Goal: Task Accomplishment & Management: Use online tool/utility

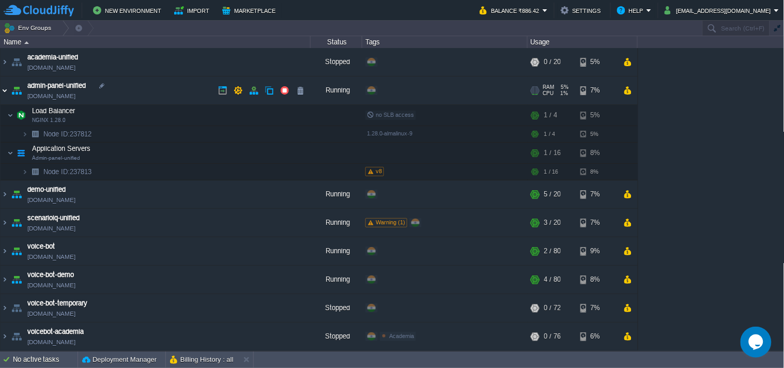
click at [1, 90] on img at bounding box center [5, 90] width 8 height 28
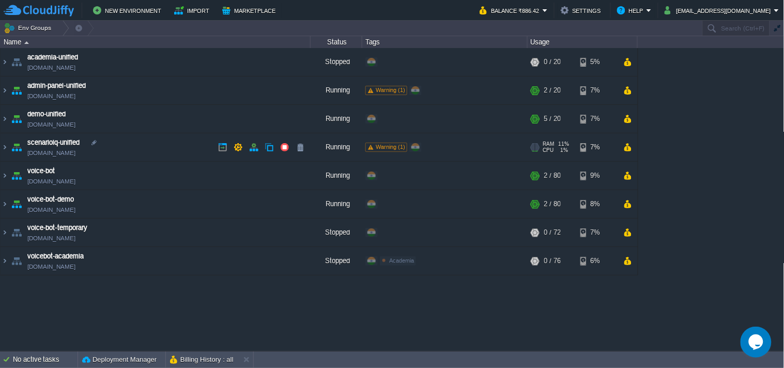
click at [62, 157] on link "[DOMAIN_NAME]" at bounding box center [51, 153] width 48 height 10
click at [138, 12] on button "New Environment" at bounding box center [128, 10] width 71 height 12
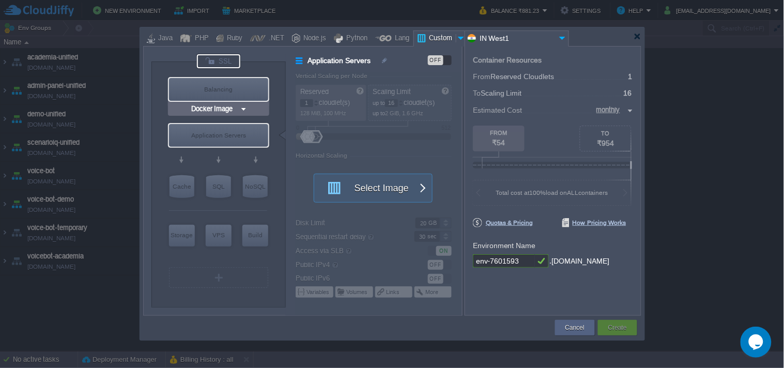
click at [235, 63] on div at bounding box center [218, 61] width 43 height 14
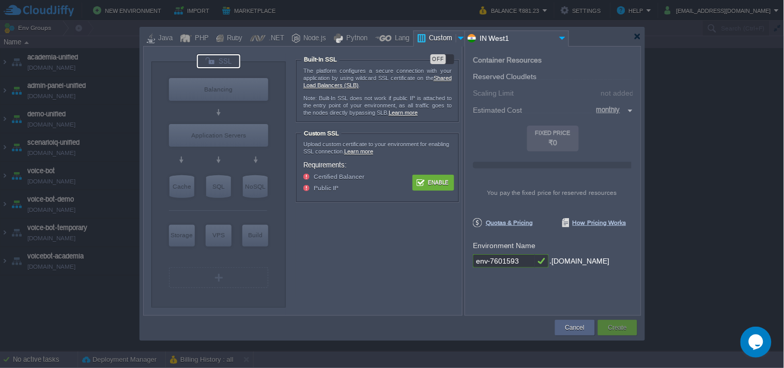
click at [436, 179] on button "Enable" at bounding box center [433, 182] width 39 height 13
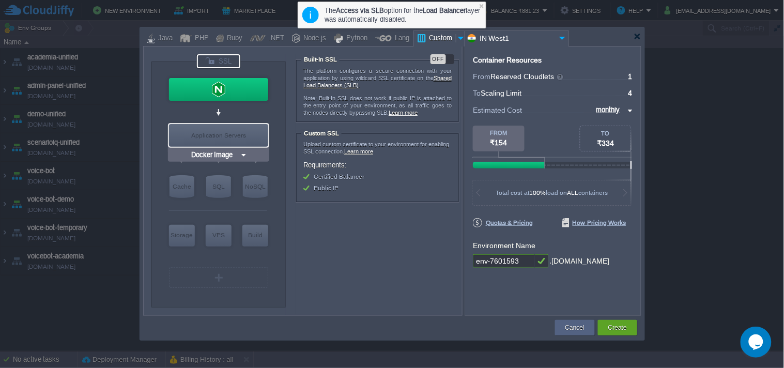
click at [229, 134] on div "Application Servers" at bounding box center [218, 135] width 99 height 23
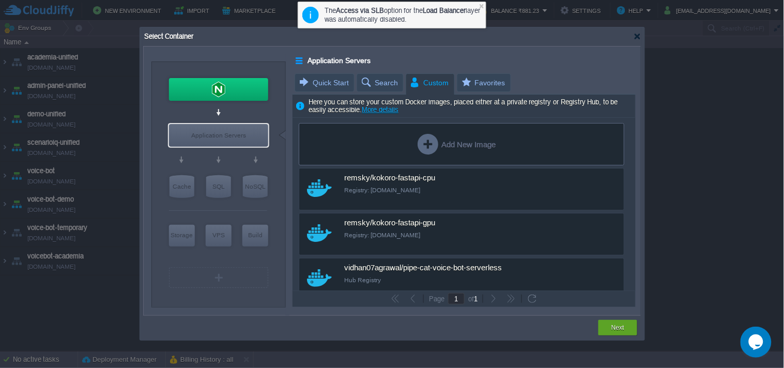
click at [458, 154] on div "Add New Image" at bounding box center [457, 144] width 78 height 21
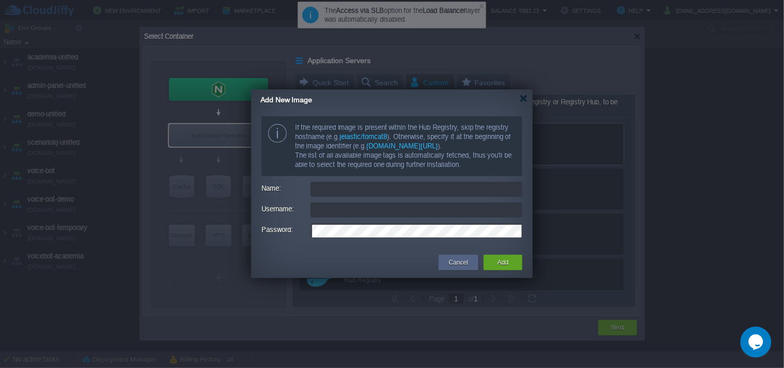
click at [373, 192] on input "Name:" at bounding box center [417, 189] width 212 height 15
paste input "applicationsquare/scenarioiq-unified-temp"
type input "applicationsquare/scenarioiq-unified-temp"
click at [373, 208] on input "Username:" at bounding box center [417, 210] width 212 height 15
click at [369, 216] on input "Username:" at bounding box center [417, 210] width 212 height 15
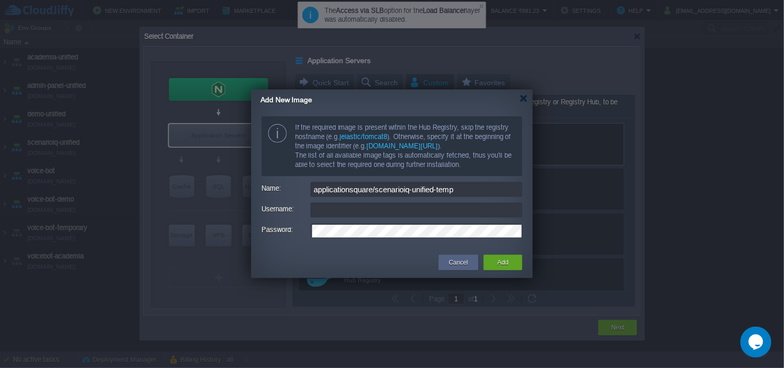
paste input "[EMAIL_ADDRESS][DOMAIN_NAME]"
type input "[EMAIL_ADDRESS][DOMAIN_NAME]"
drag, startPoint x: 487, startPoint y: 260, endPoint x: 492, endPoint y: 286, distance: 26.8
click at [487, 260] on div "Add" at bounding box center [503, 263] width 39 height 16
click at [358, 239] on form "If the required image is present within the Hub Registry, skip the registry hos…" at bounding box center [392, 178] width 261 height 124
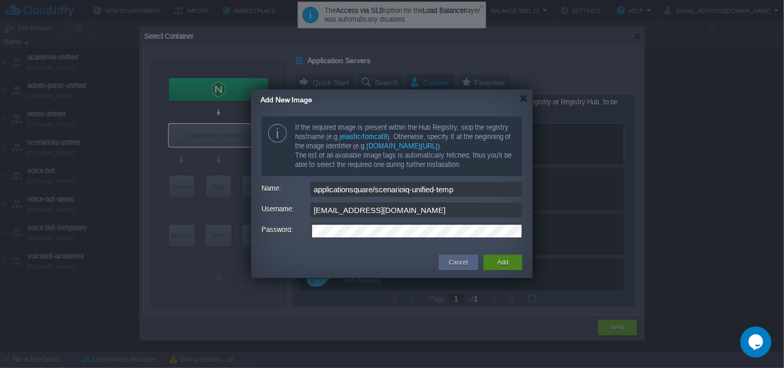
click at [492, 259] on div "Add" at bounding box center [503, 263] width 23 height 16
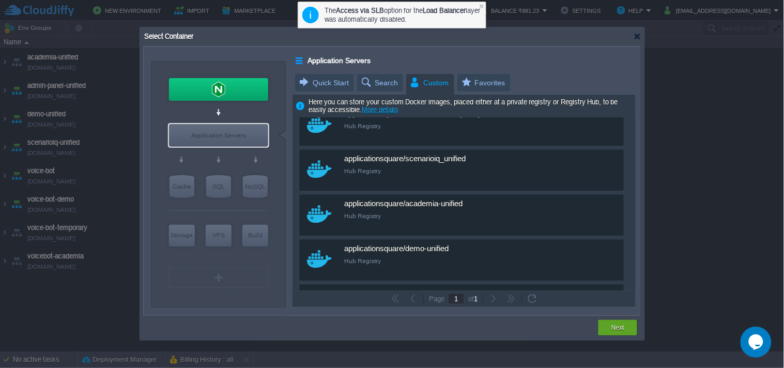
scroll to position [911, 0]
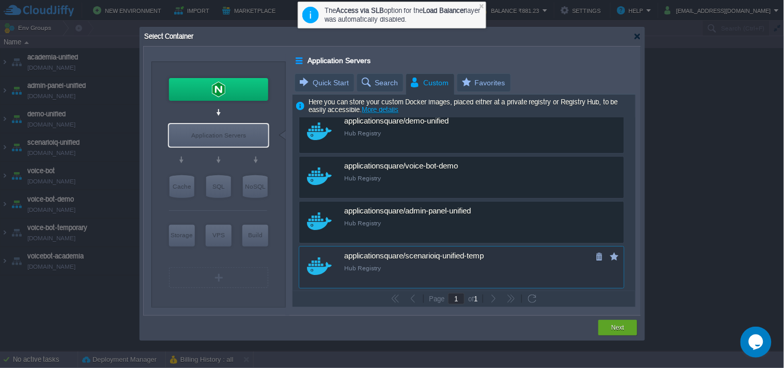
click at [489, 251] on div "applicationsquare/scenarioiq-unified-temp Hub Registry" at bounding box center [468, 261] width 249 height 29
type input "Scenarioiq-uni..."
type input "latest"
type input "Scenarioiq-unified-temp :"
type input "latest"
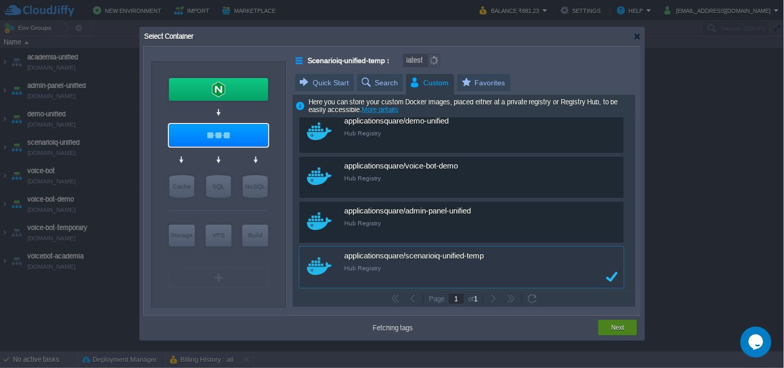
click at [603, 329] on div "Next" at bounding box center [618, 328] width 39 height 16
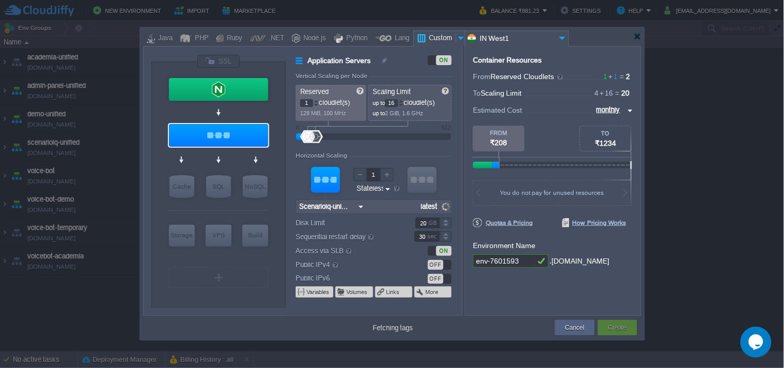
type input "Scenarioiq-unified-temp"
type input "v1"
click at [507, 259] on input "env-7601593" at bounding box center [504, 260] width 62 height 13
click at [505, 259] on input "env-7601593" at bounding box center [504, 260] width 62 height 13
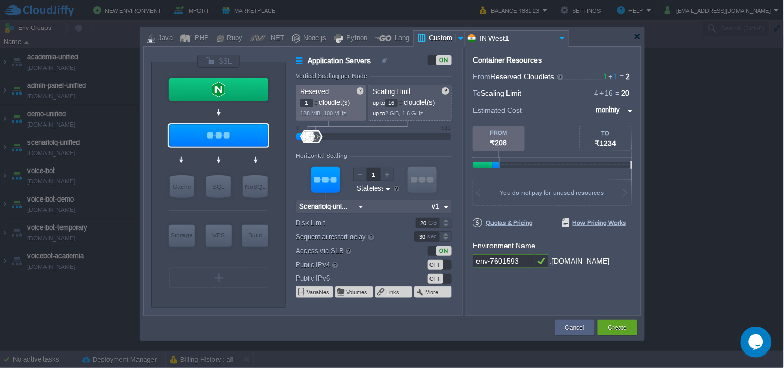
click at [504, 259] on input "env-7601593" at bounding box center [504, 260] width 62 height 13
click at [504, 260] on input "env-7601593" at bounding box center [504, 260] width 62 height 13
type input "scenarioiq-unified-temp"
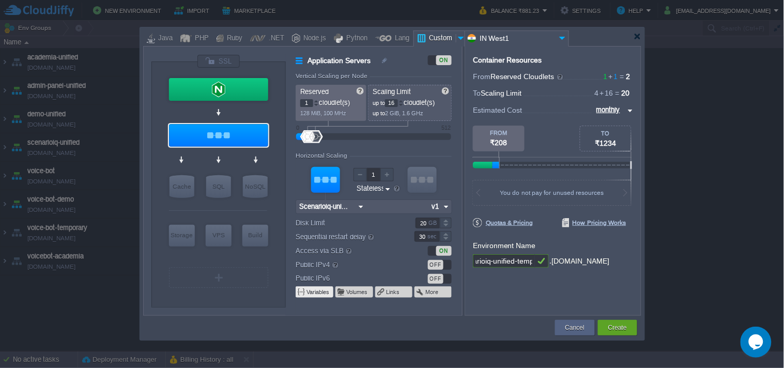
click at [313, 297] on td "Variables" at bounding box center [315, 291] width 38 height 11
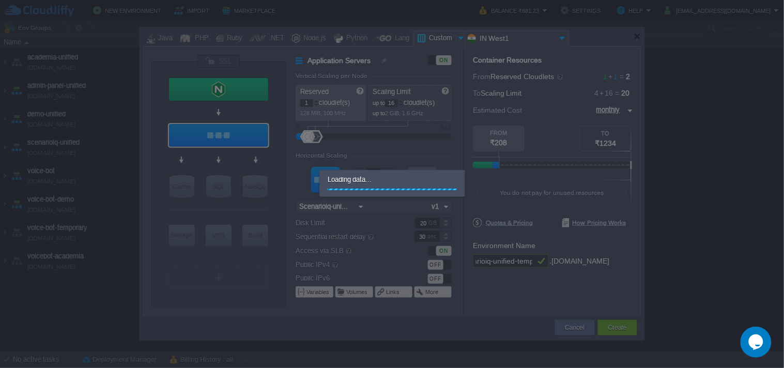
scroll to position [0, 0]
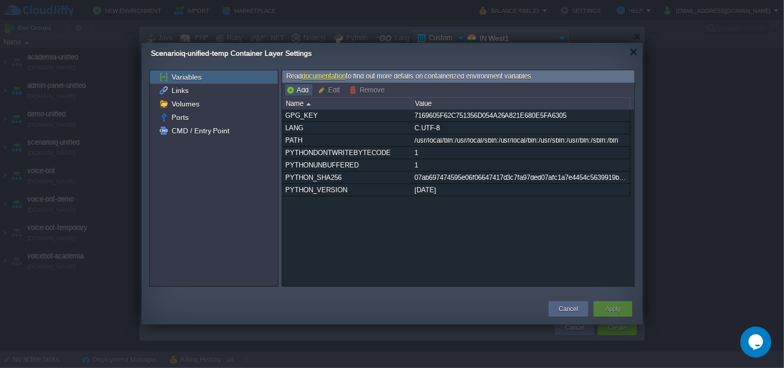
click at [305, 94] on button "Add" at bounding box center [298, 89] width 25 height 9
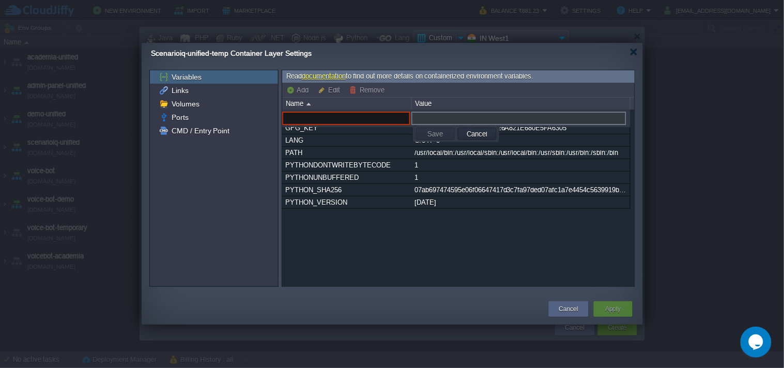
paste input "SUPABASE_URL"
type input "SUPABASE_URL"
click at [455, 115] on input "text" at bounding box center [518, 118] width 215 height 13
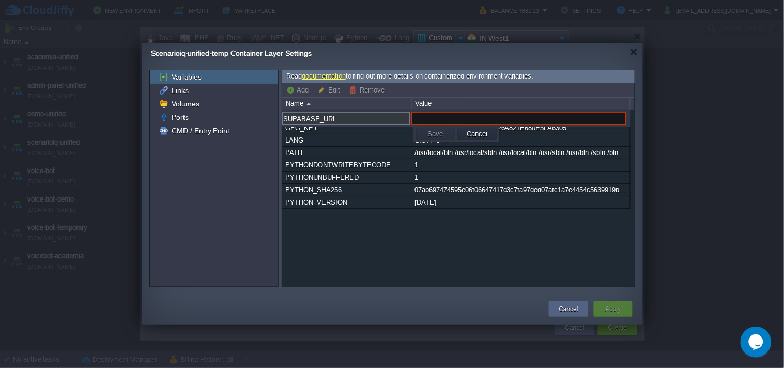
paste input "[URL][DOMAIN_NAME]"
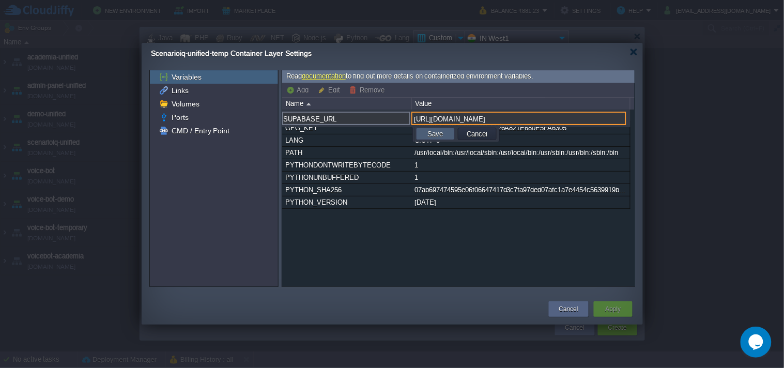
type input "[URL][DOMAIN_NAME]"
click at [436, 133] on button "Save" at bounding box center [435, 133] width 22 height 9
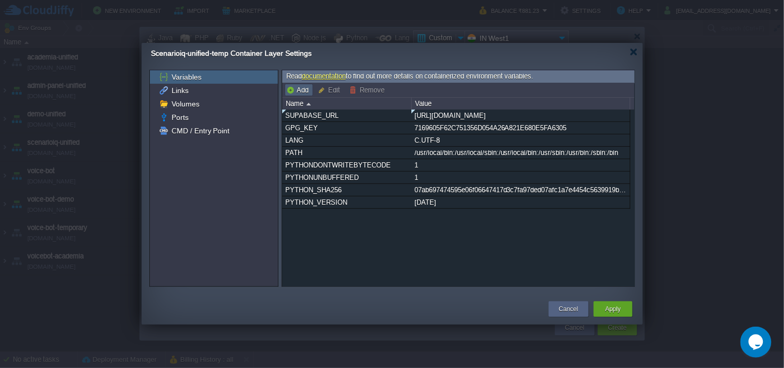
click at [309, 94] on button "Add" at bounding box center [298, 89] width 25 height 9
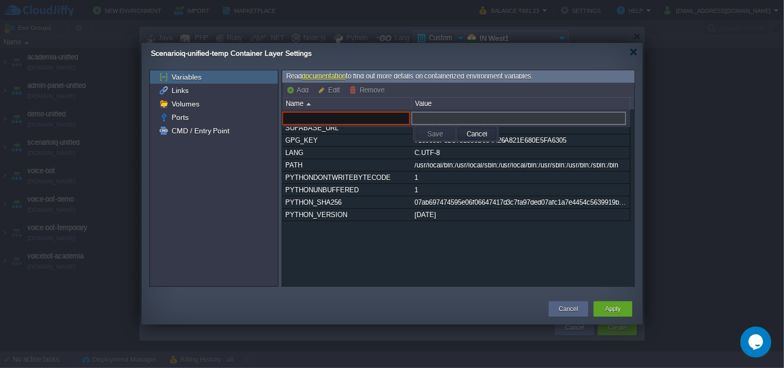
paste input "SUPABASE_KEY"
type input "SUPABASE_KEY"
click at [468, 108] on div "Value" at bounding box center [521, 104] width 218 height 12
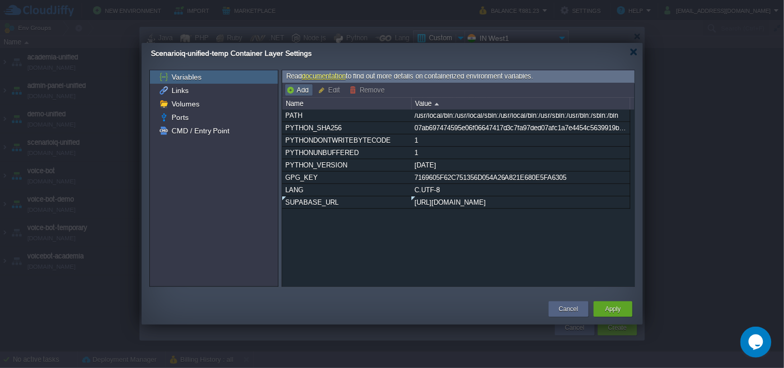
click at [309, 86] on button "Add" at bounding box center [298, 89] width 25 height 9
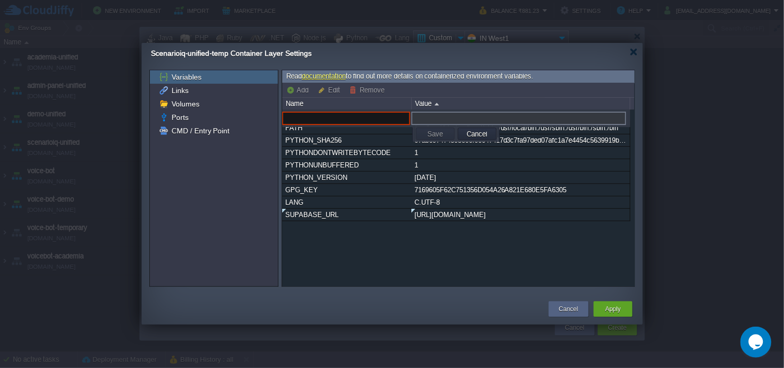
paste input "SECRET_KEY"
type input "SECRET_KEY"
click at [432, 115] on input "text" at bounding box center [518, 118] width 215 height 13
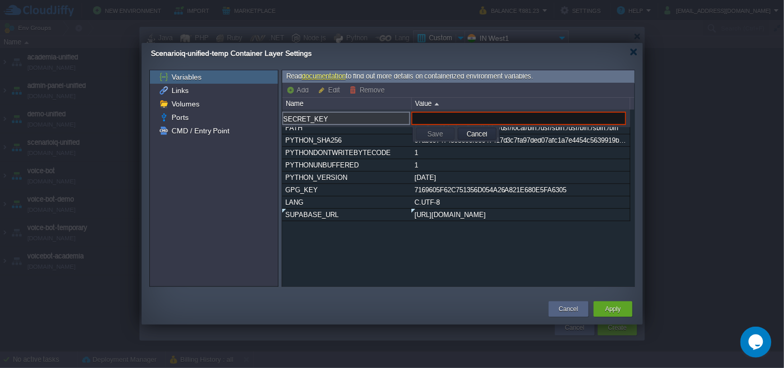
paste input "[SECURITY_DATA]"
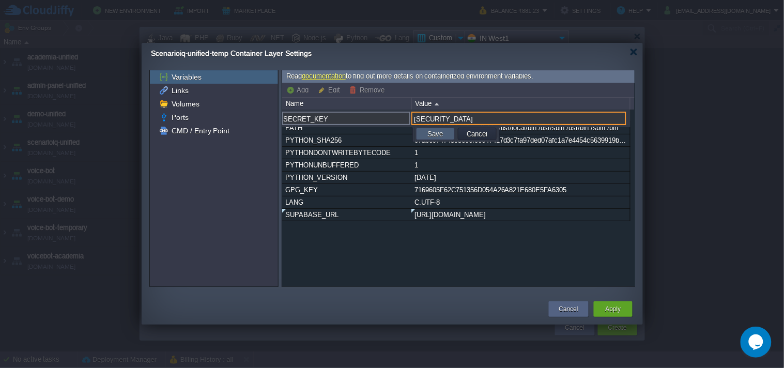
type input "[SECURITY_DATA]"
click at [436, 140] on td "Save" at bounding box center [435, 134] width 39 height 12
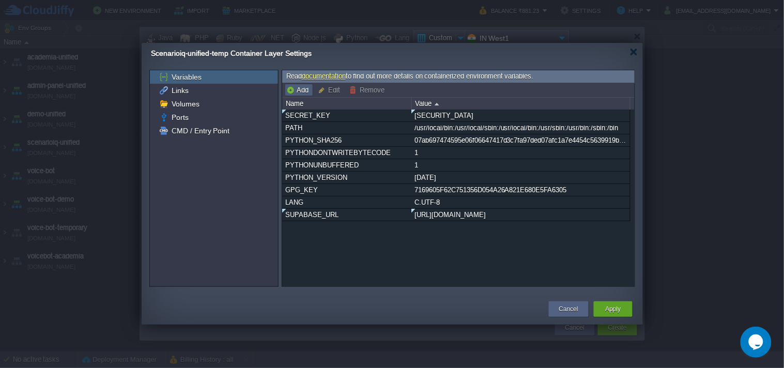
click at [307, 90] on button "Add" at bounding box center [298, 89] width 25 height 9
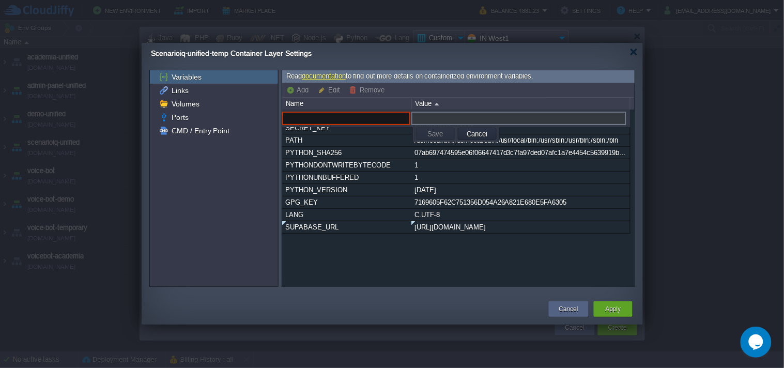
paste input "SECRET_KEY"
type input "SECRET_KEY"
click at [482, 136] on button "Cancel" at bounding box center [477, 133] width 27 height 9
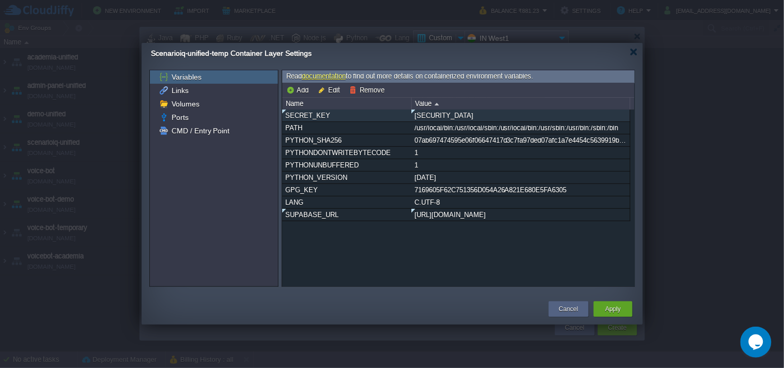
click at [366, 115] on div "SECRET_KEY" at bounding box center [347, 116] width 128 height 12
click at [364, 90] on button "Remove" at bounding box center [368, 89] width 38 height 9
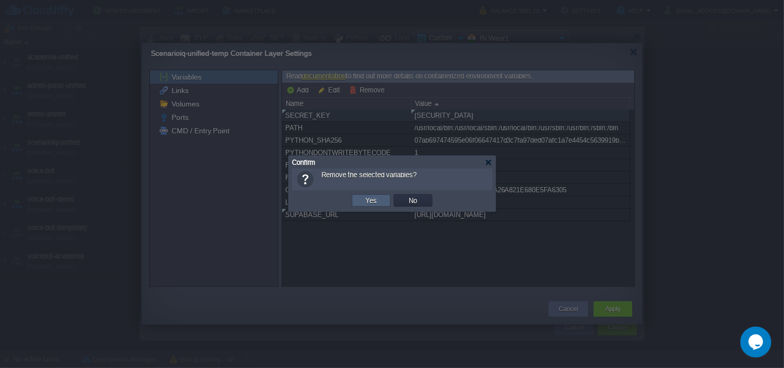
click at [386, 199] on td "Yes" at bounding box center [371, 200] width 39 height 12
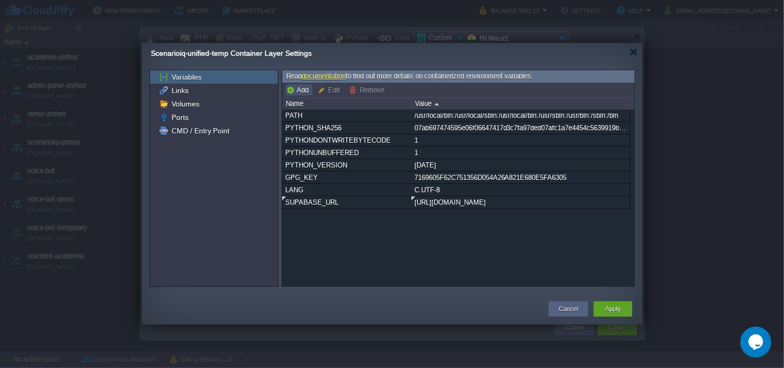
click at [301, 89] on button "Add" at bounding box center [298, 89] width 25 height 9
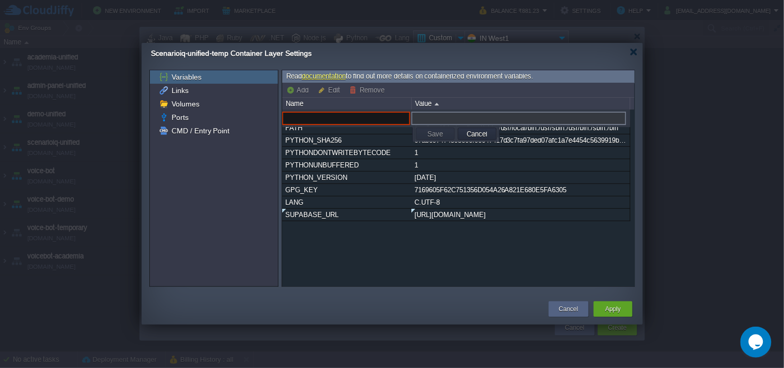
paste input "SUPABASE_KEY"
type input "SUPABASE_KEY"
click at [435, 117] on input "text" at bounding box center [518, 118] width 215 height 13
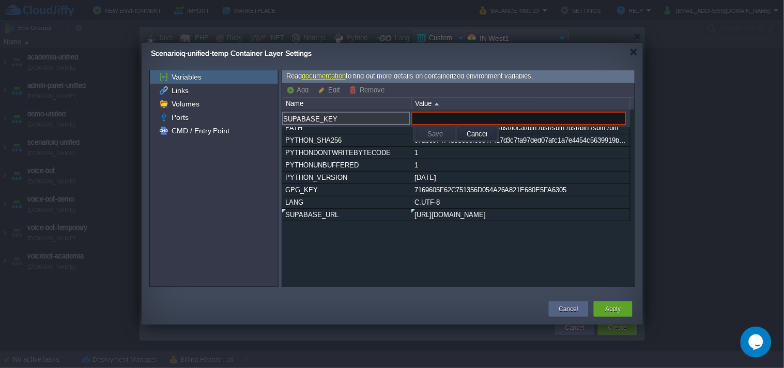
paste input "[SECURITY_DATA]"
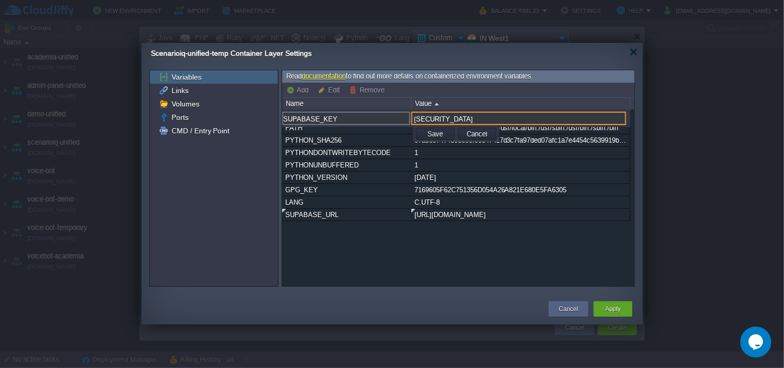
type input "[SECURITY_DATA]"
click at [433, 137] on button "Save" at bounding box center [435, 133] width 22 height 9
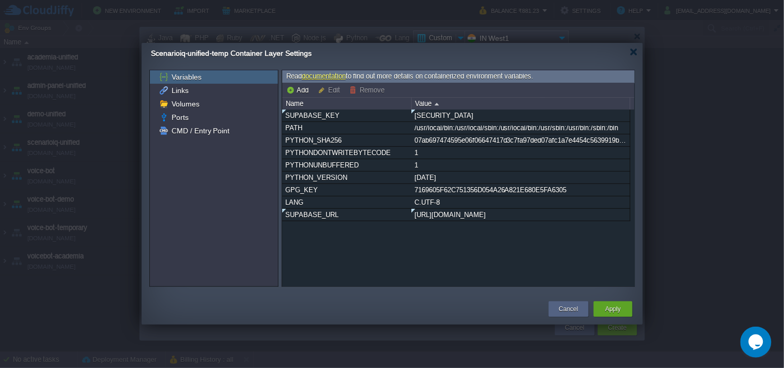
click at [299, 91] on button "Add" at bounding box center [298, 89] width 25 height 9
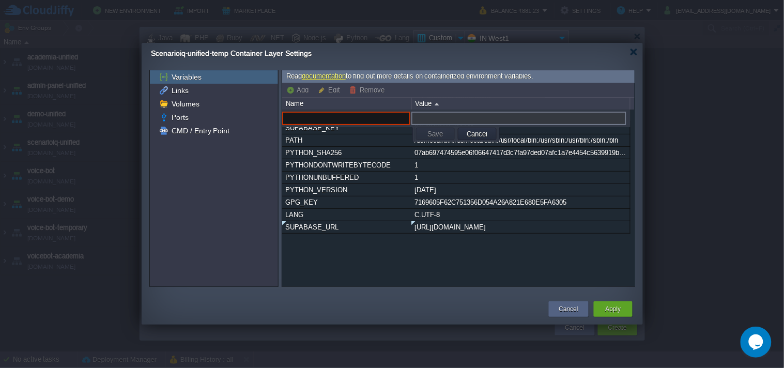
paste input "SECRET_KEY"
type input "SECRET_KEY"
click at [425, 121] on input "text" at bounding box center [518, 118] width 215 height 13
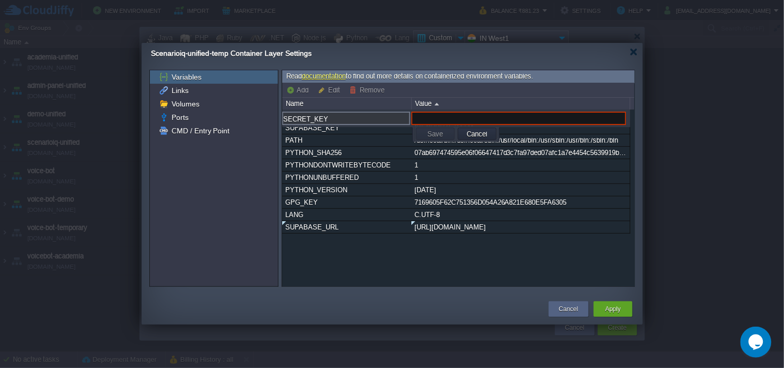
paste input "kBf0FZb8DVnd0l9zks18cym316rc13+M/mA5vM2ZI2Gel5n0OTKK7cSoiW18eI9rgFffQgMNA4QAuVK…"
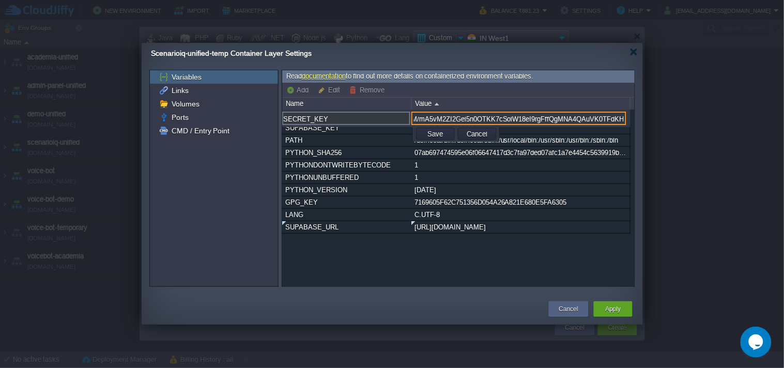
type input "kBf0FZb8DVnd0l9zks18cym316rc13+M/mA5vM2ZI2Gel5n0OTKK7cSoiW18eI9rgFffQgMNA4QAuVK…"
click at [436, 135] on button "Save" at bounding box center [435, 133] width 22 height 9
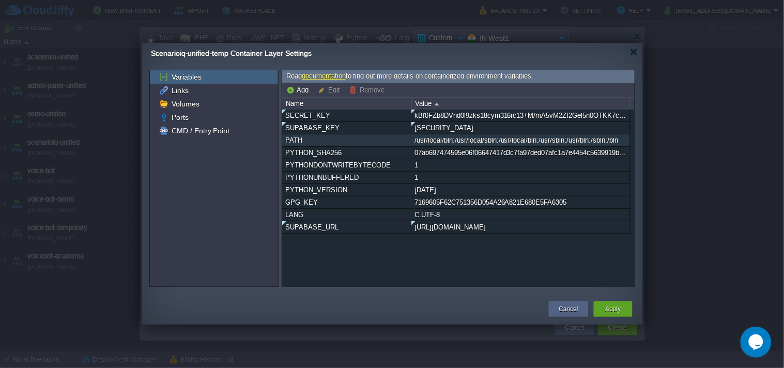
scroll to position [0, 0]
click at [305, 88] on button "Add" at bounding box center [298, 89] width 25 height 9
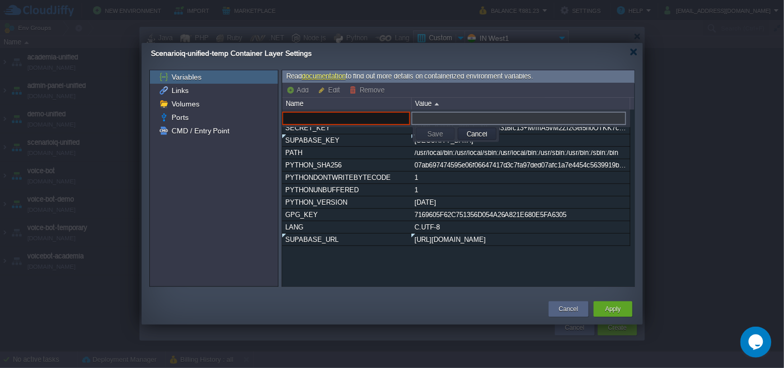
paste input "OPENAI_API_KEY"
type input "OPENAI_API_KEY"
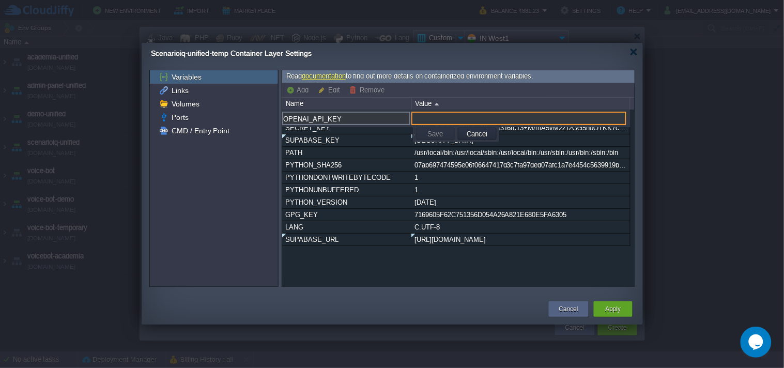
click at [413, 120] on input "text" at bounding box center [518, 118] width 215 height 13
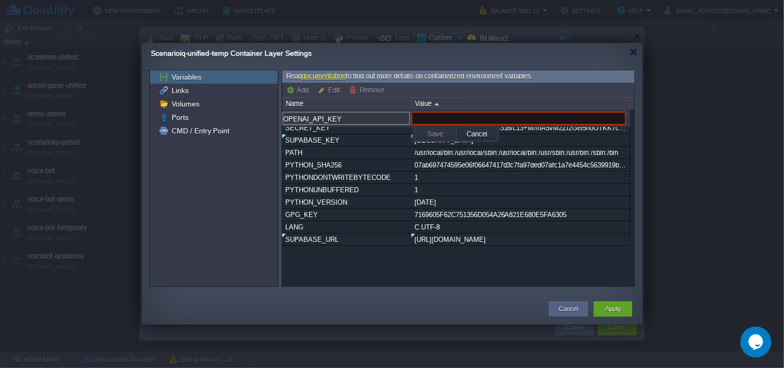
paste input "sk-proj-NEZ0PFiNuzwavkzIzn05kgOay1rC8shdaWZItqJl8ICbgi1OLQgr0Le8p8Cfvi7G7VfyFVK…"
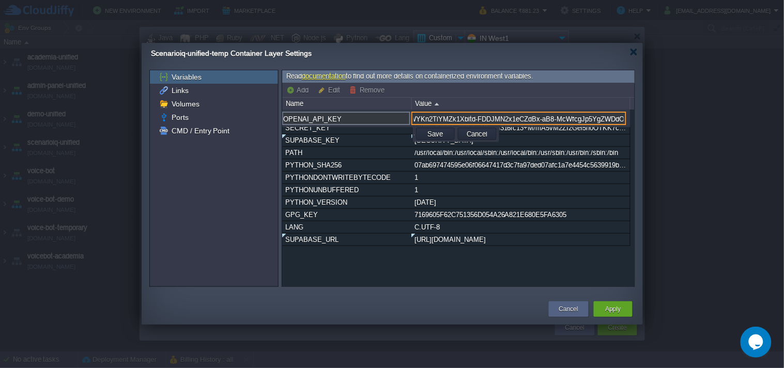
type input "sk-proj-NEZ0PFiNuzwavkzIzn05kgOay1rC8shdaWZItqJl8ICbgi1OLQgr0Le8p8Cfvi7G7VfyFVK…"
click at [437, 130] on button "Save" at bounding box center [435, 133] width 22 height 9
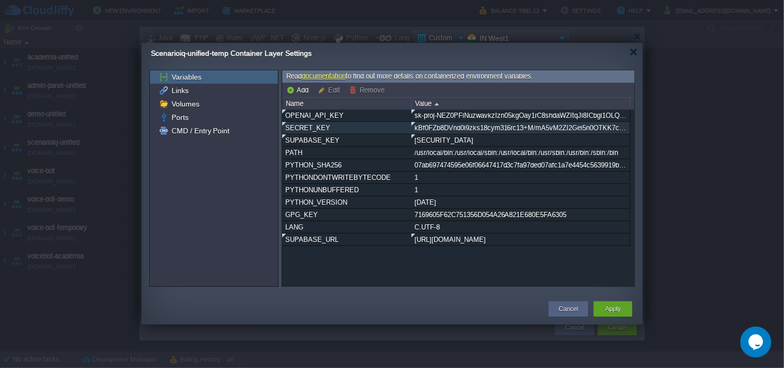
scroll to position [0, 0]
click at [299, 90] on button "Add" at bounding box center [298, 89] width 25 height 9
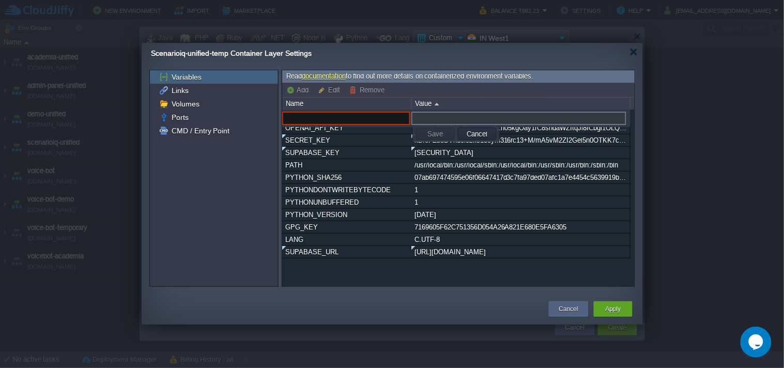
paste input "MAILJET_API_KEY"
type input "MAILJET_API_KEY"
click at [455, 119] on input "text" at bounding box center [518, 118] width 215 height 13
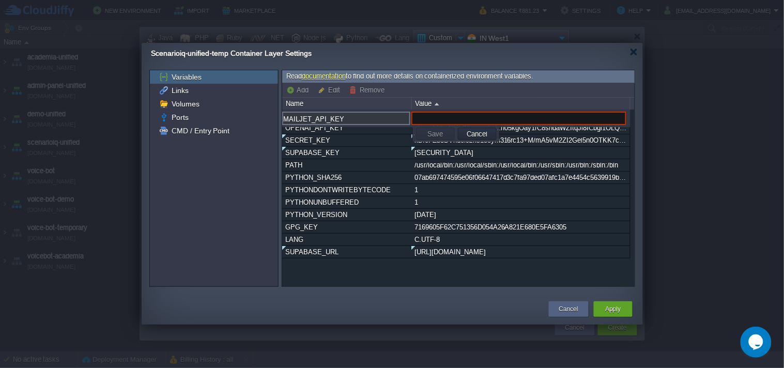
paste input "a4554620fec90dab20e3be70076c0391"
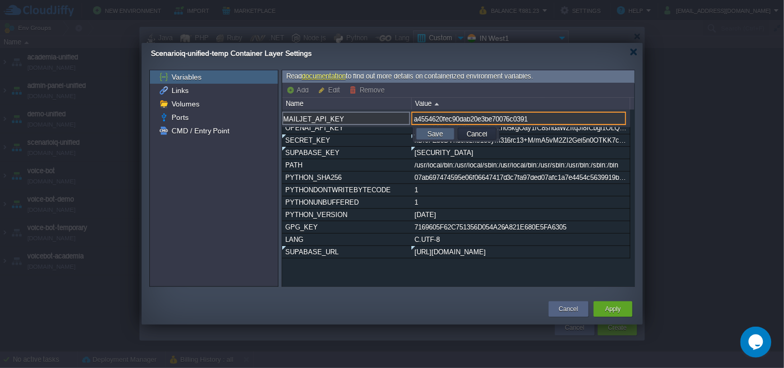
type input "a4554620fec90dab20e3be70076c0391"
click at [431, 133] on button "Save" at bounding box center [435, 133] width 22 height 9
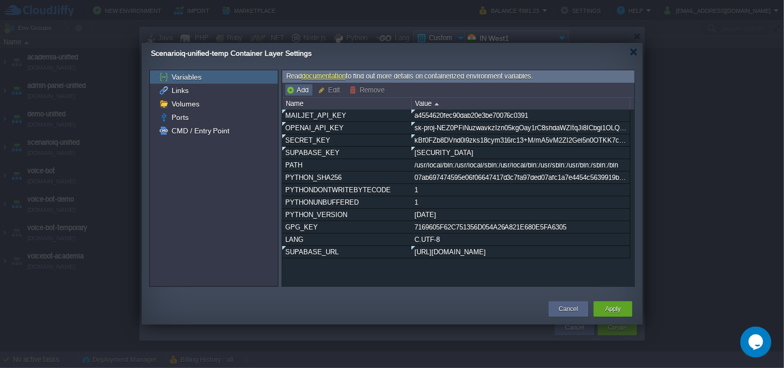
drag, startPoint x: 301, startPoint y: 84, endPoint x: 307, endPoint y: 95, distance: 12.3
click at [301, 85] on td "Add" at bounding box center [299, 90] width 28 height 12
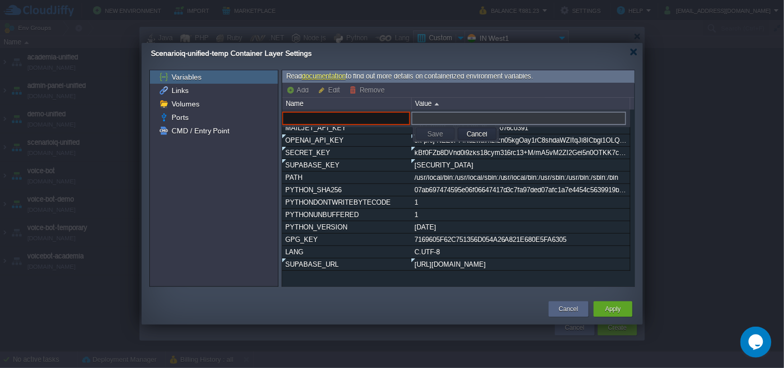
paste input "MAILJET_SECRET_KEY"
type input "MAILJET_SECRET_KEY"
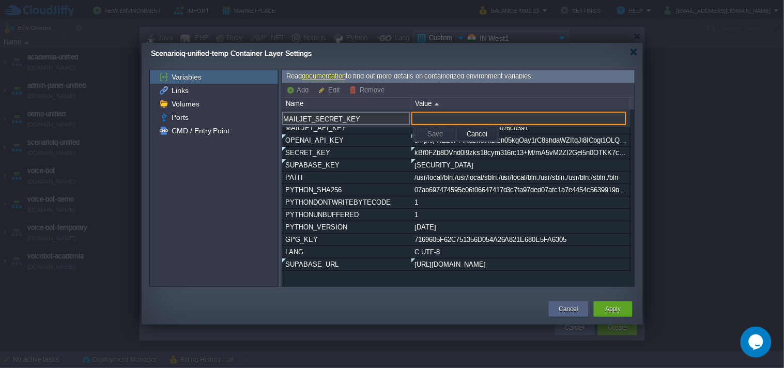
click at [432, 119] on input "text" at bounding box center [518, 118] width 215 height 13
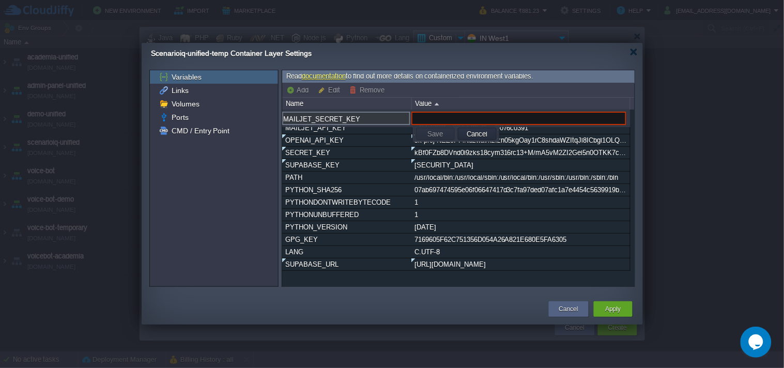
paste input "27fb2f087549a2f6b88d75974837a701"
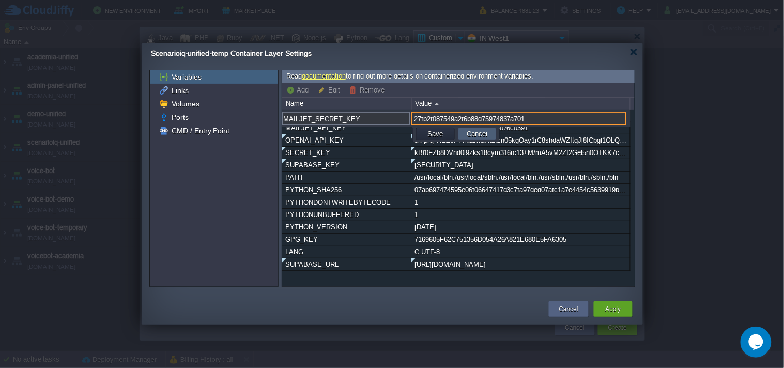
type input "27fb2f087549a2f6b88d75974837a701"
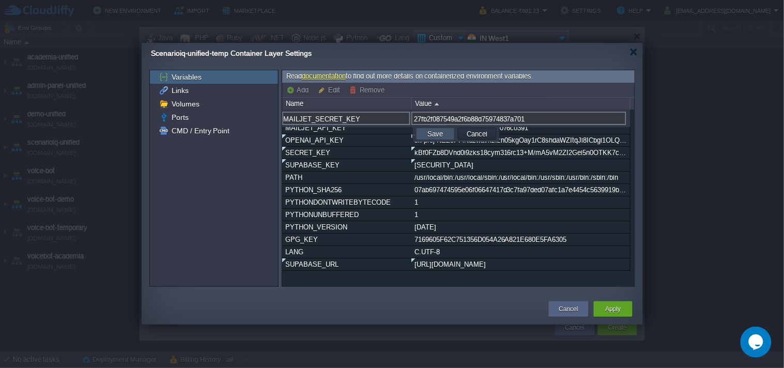
click at [442, 134] on button "Save" at bounding box center [435, 133] width 22 height 9
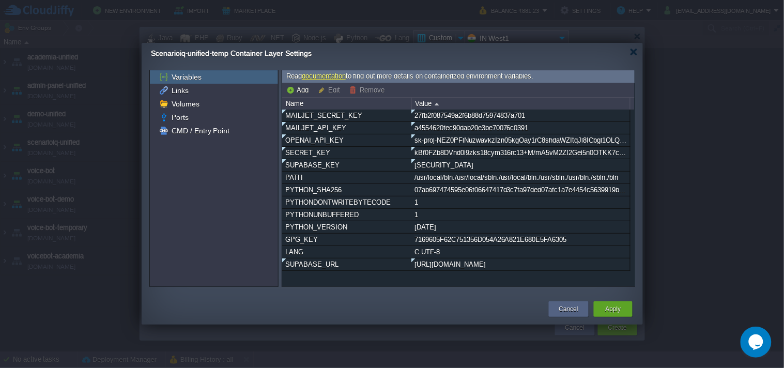
click at [307, 92] on button "Add" at bounding box center [298, 89] width 25 height 9
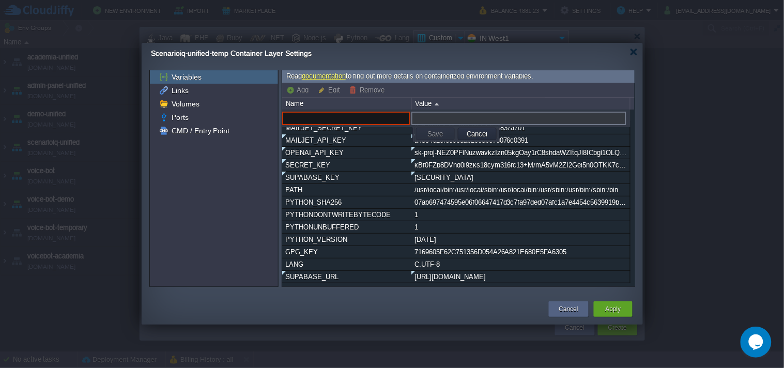
paste input "RECEIVER_EMAIL"
type input "RECEIVER_EMAIL"
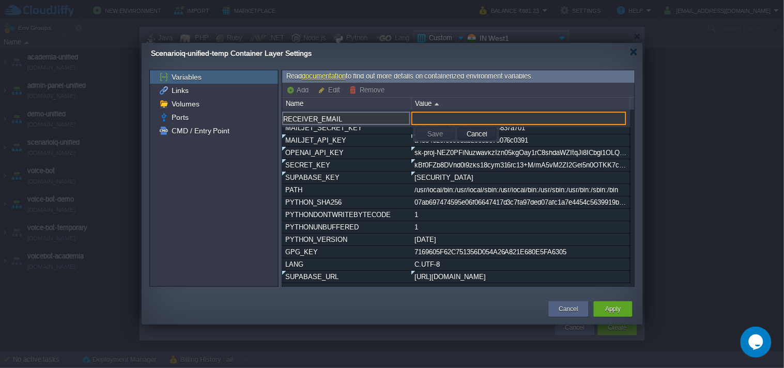
click at [441, 121] on input "text" at bounding box center [518, 118] width 215 height 13
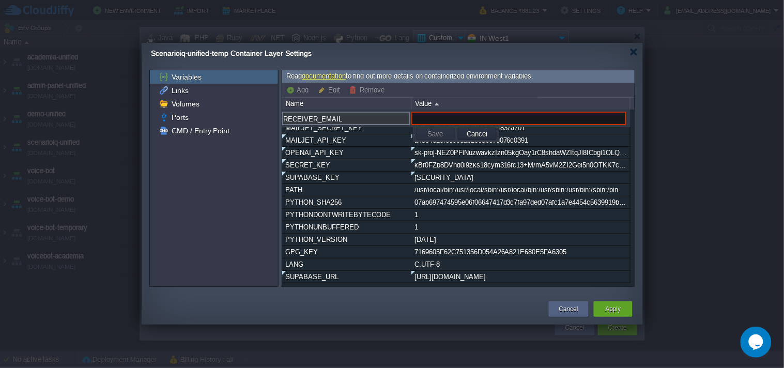
paste input "[EMAIL_ADDRESS]"
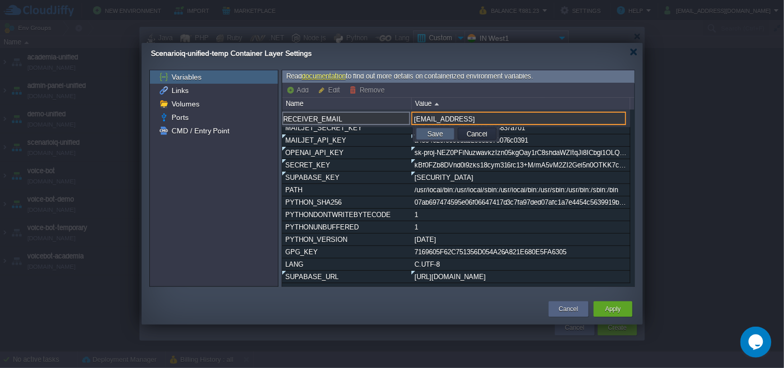
type input "[EMAIL_ADDRESS]"
click at [432, 135] on button "Save" at bounding box center [435, 133] width 22 height 9
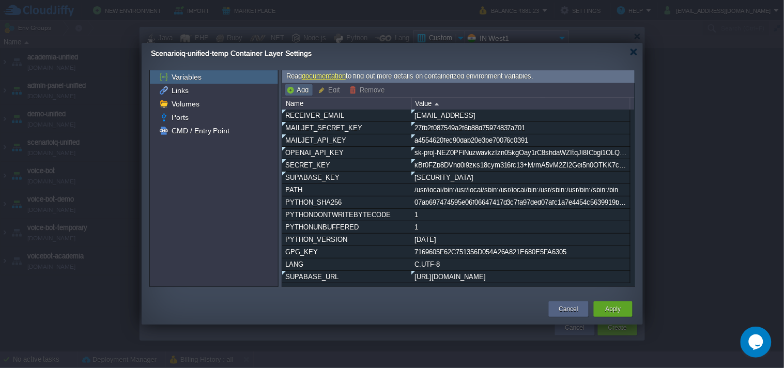
click at [298, 86] on button "Add" at bounding box center [298, 89] width 25 height 9
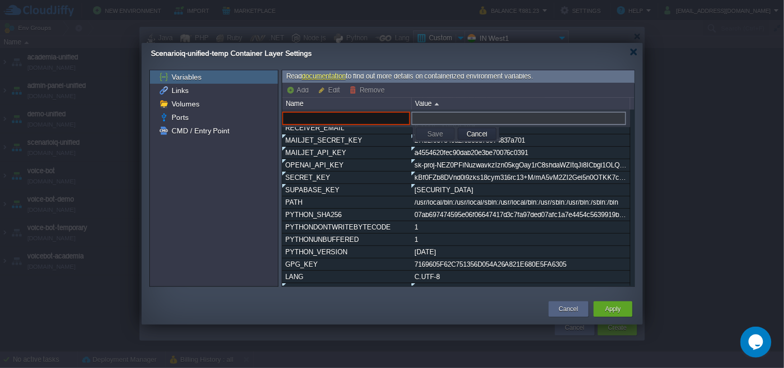
paste input "SENDER_EMAIL"
type input "SENDER_EMAIL"
click at [434, 115] on input "text" at bounding box center [518, 118] width 215 height 13
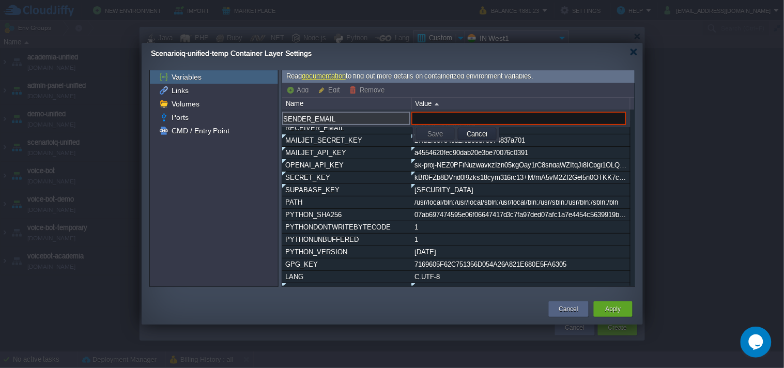
paste input "[EMAIL_ADDRESS]"
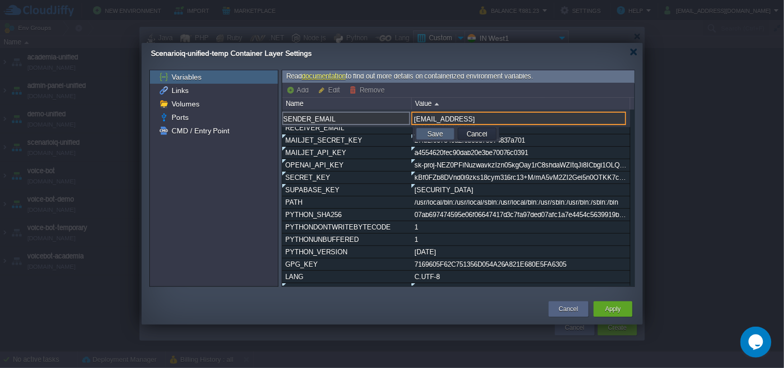
type input "[EMAIL_ADDRESS]"
click at [432, 135] on button "Save" at bounding box center [435, 133] width 22 height 9
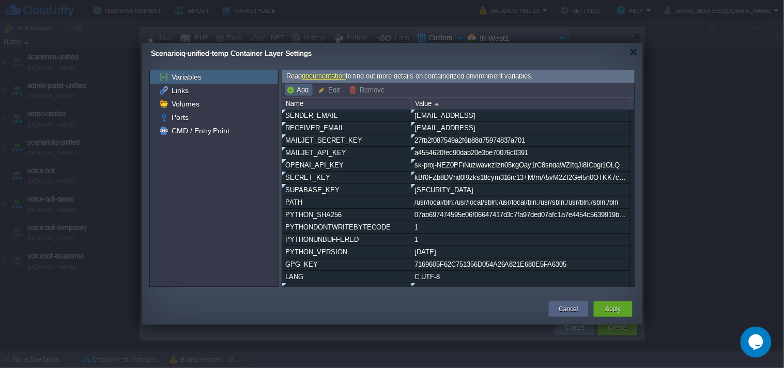
click at [298, 89] on button "Add" at bounding box center [298, 89] width 25 height 9
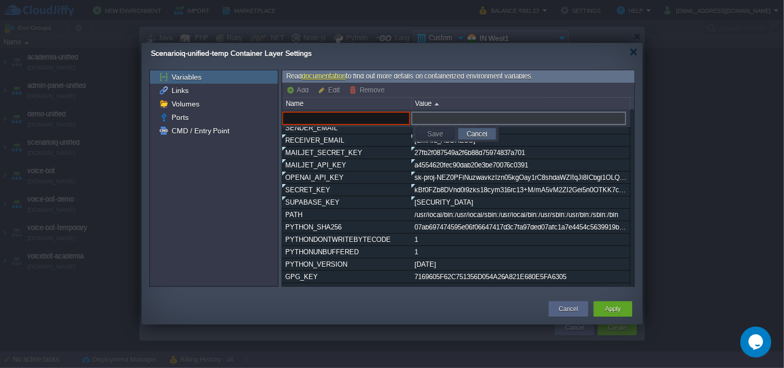
click at [474, 136] on button "Cancel" at bounding box center [477, 133] width 27 height 9
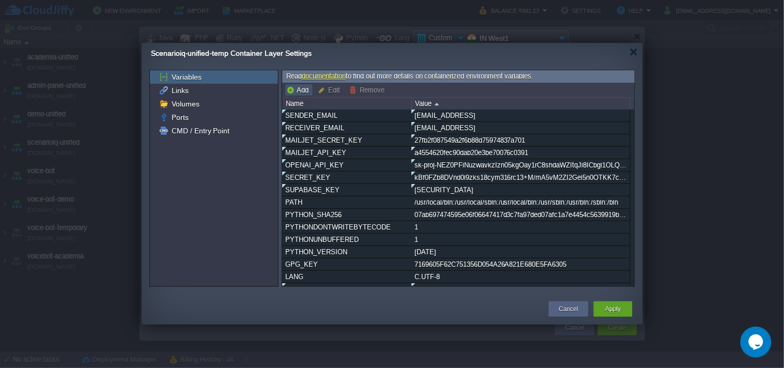
click at [305, 86] on button "Add" at bounding box center [298, 89] width 25 height 9
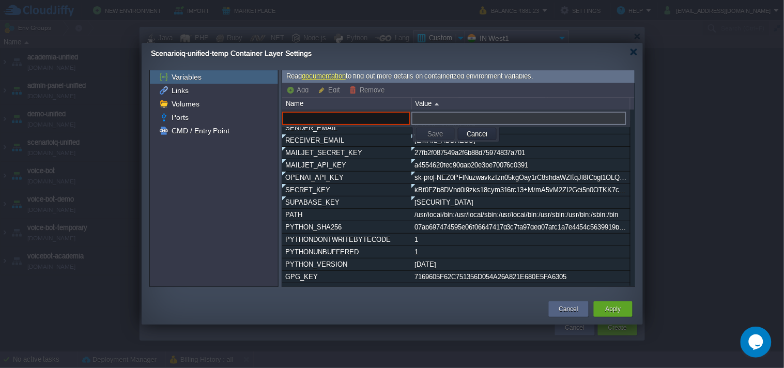
paste input "RECAPTCHA_SECRET_KEY"
type input "RECAPTCHA_SECRET_KEY"
click at [456, 117] on input "text" at bounding box center [518, 118] width 215 height 13
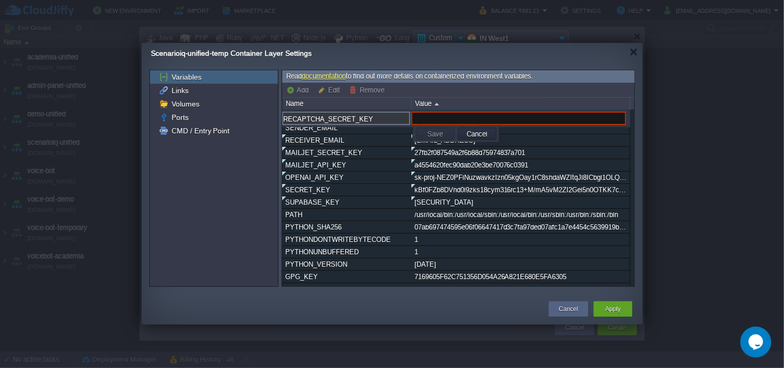
paste input "6Lf6WvoqAAAAALTbGD67_HahFyvNzk82BYTtkIKk"
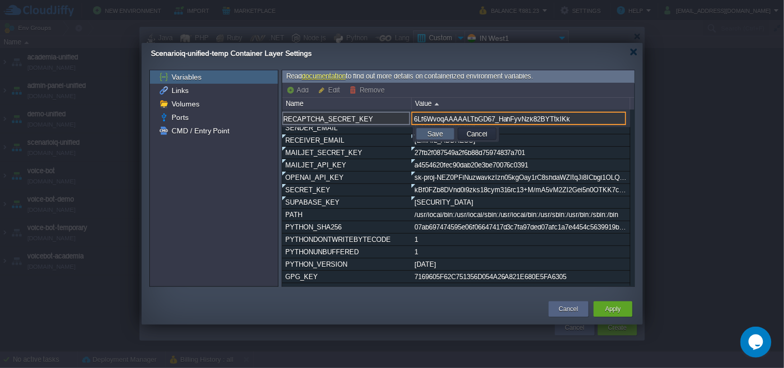
type input "6Lf6WvoqAAAAALTbGD67_HahFyvNzk82BYTtkIKk"
click at [437, 132] on button "Save" at bounding box center [435, 133] width 22 height 9
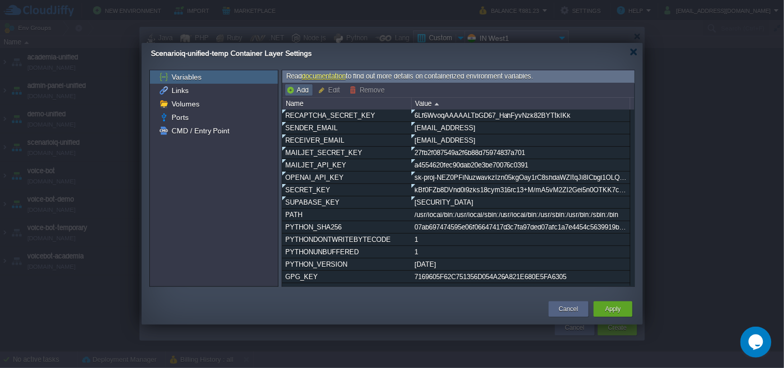
click at [307, 91] on button "Add" at bounding box center [298, 89] width 25 height 9
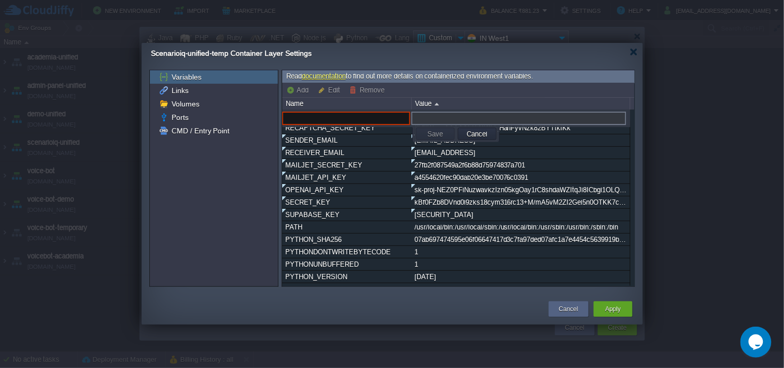
paste input "WHATSAPP_API_KEY"
type input "WHATSAPP_API_KEY"
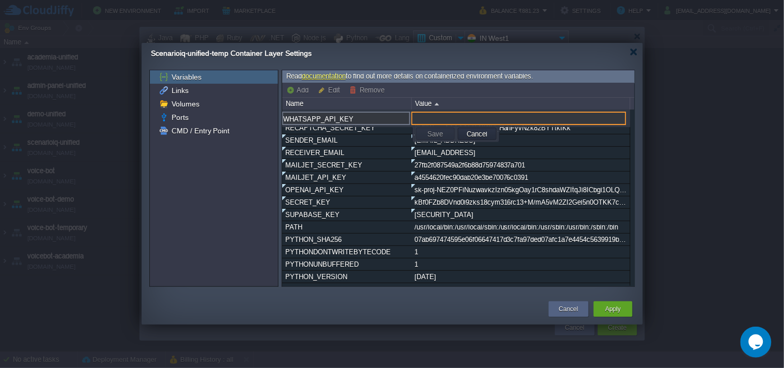
click at [436, 122] on input "text" at bounding box center [518, 118] width 215 height 13
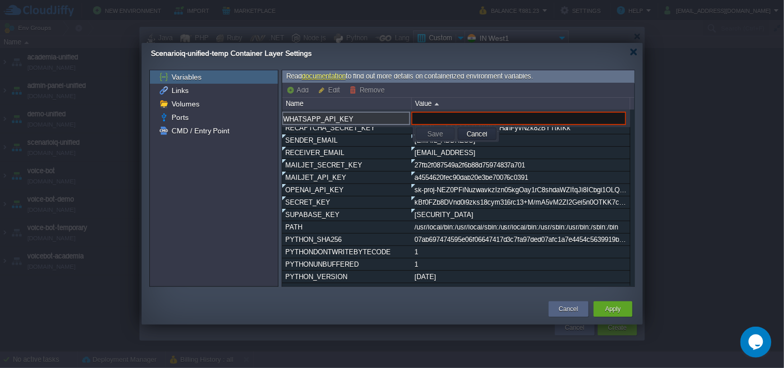
paste input "8730b34420e34daf9d9863bf17139074"
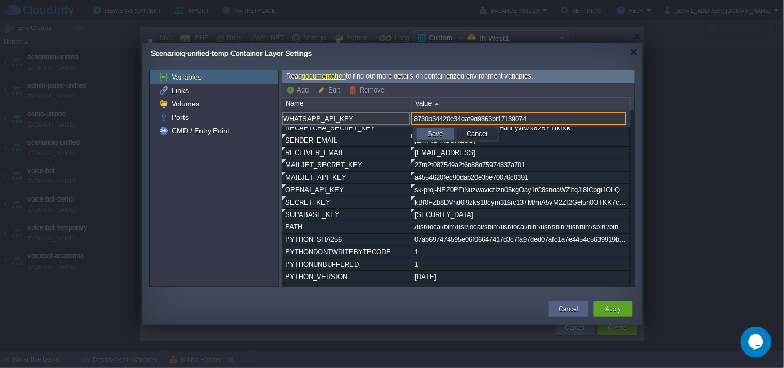
type input "8730b34420e34daf9d9863bf17139074"
click at [431, 134] on button "Save" at bounding box center [435, 133] width 22 height 9
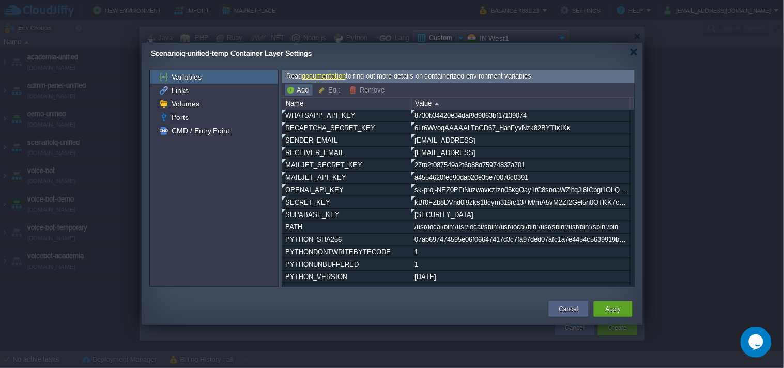
click at [300, 89] on button "Add" at bounding box center [298, 89] width 25 height 9
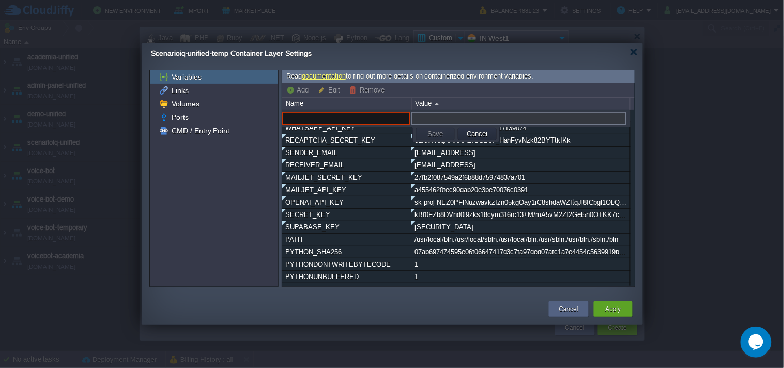
paste input "WHATSAPP_API_URL"
type input "WHATSAPP_API_URL"
click at [427, 112] on input "text" at bounding box center [518, 118] width 215 height 13
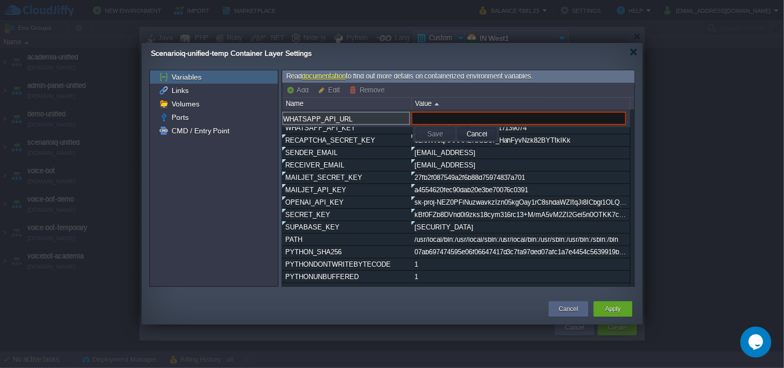
paste input "[URL][DOMAIN_NAME]"
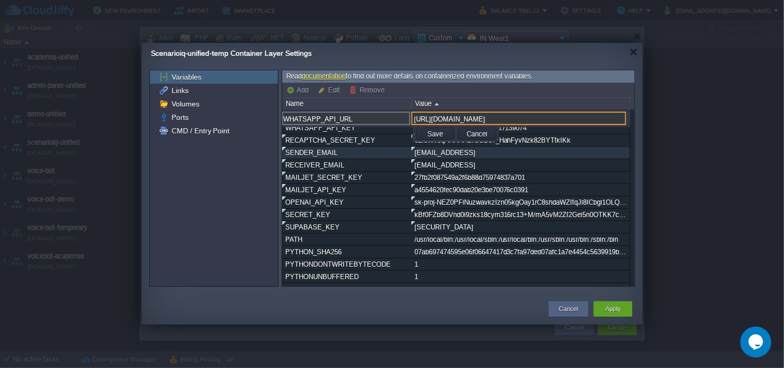
type input "[URL][DOMAIN_NAME]"
click at [441, 131] on button "Save" at bounding box center [435, 133] width 22 height 9
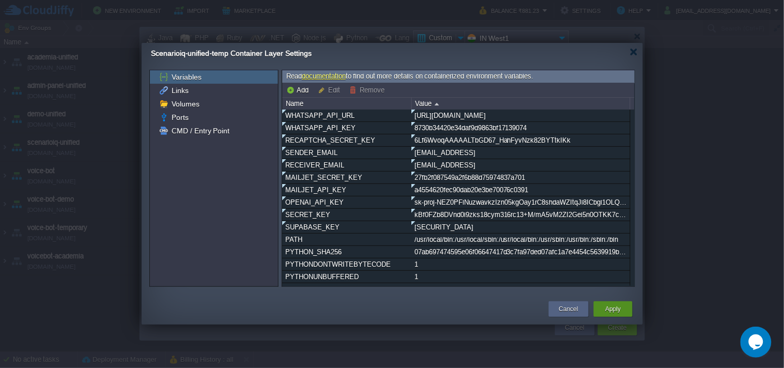
click at [603, 312] on div "Apply" at bounding box center [613, 309] width 23 height 16
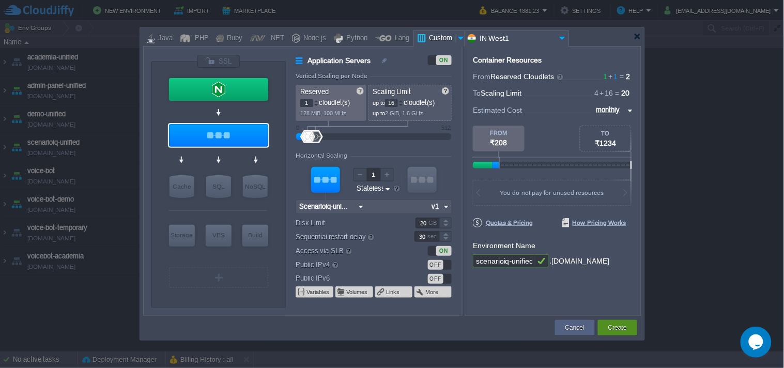
click at [621, 332] on button "Create" at bounding box center [617, 328] width 19 height 10
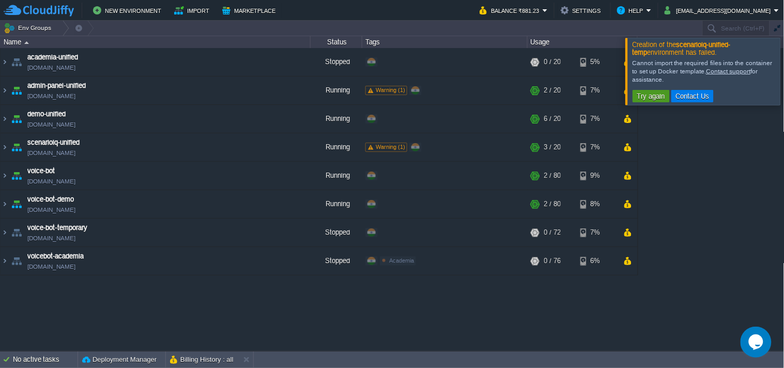
click at [663, 96] on button "Try again" at bounding box center [651, 95] width 34 height 9
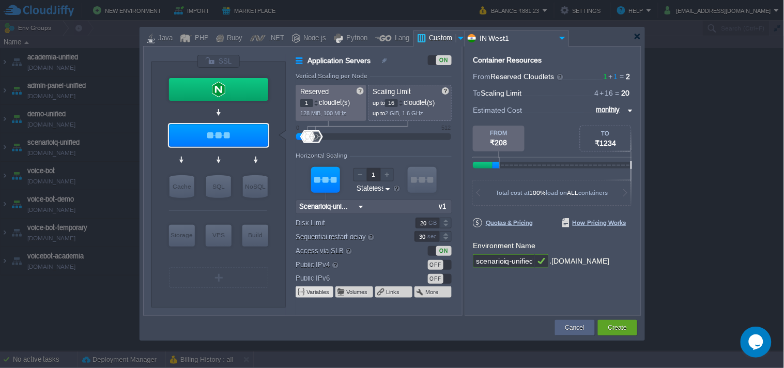
click at [320, 294] on button "Variables" at bounding box center [319, 292] width 24 height 8
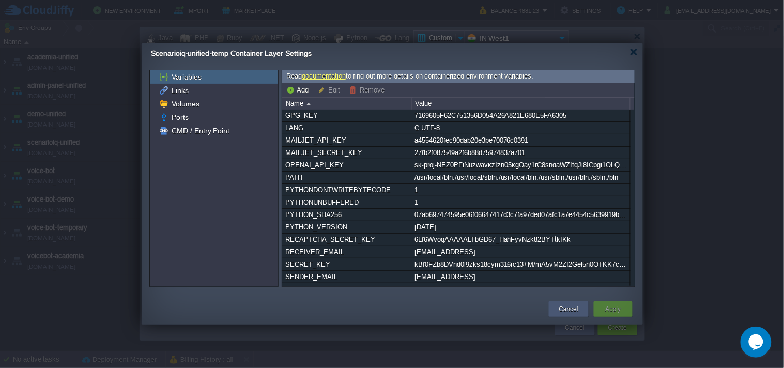
click at [583, 312] on div "Cancel" at bounding box center [569, 309] width 40 height 16
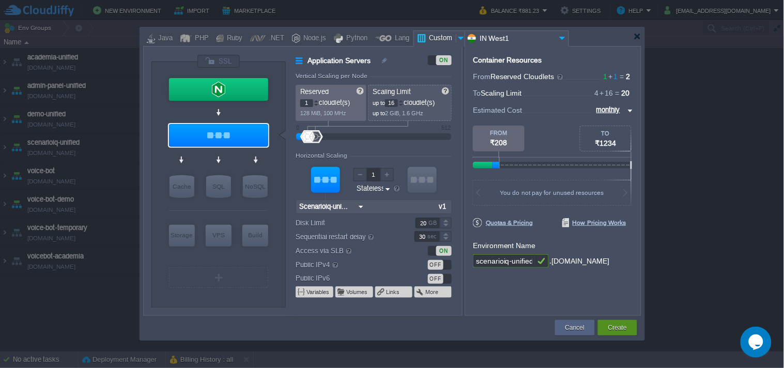
click at [623, 329] on button "Create" at bounding box center [617, 328] width 19 height 10
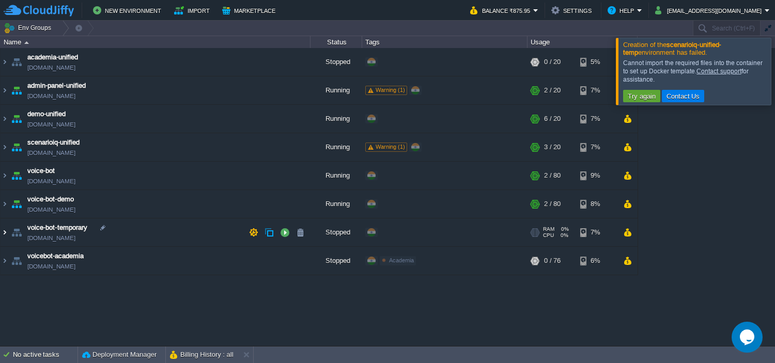
click at [3, 237] on img at bounding box center [5, 233] width 8 height 28
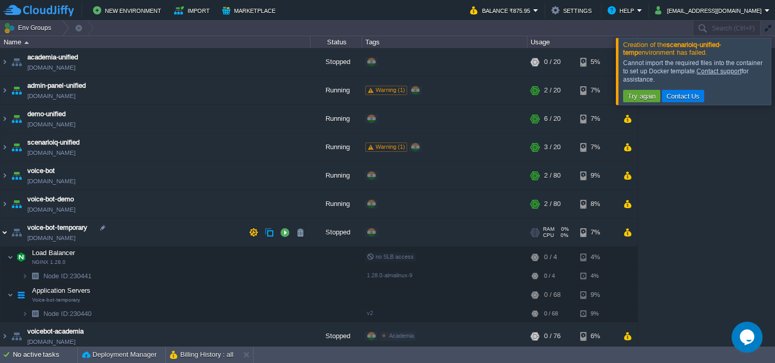
click at [4, 233] on img at bounding box center [5, 233] width 8 height 28
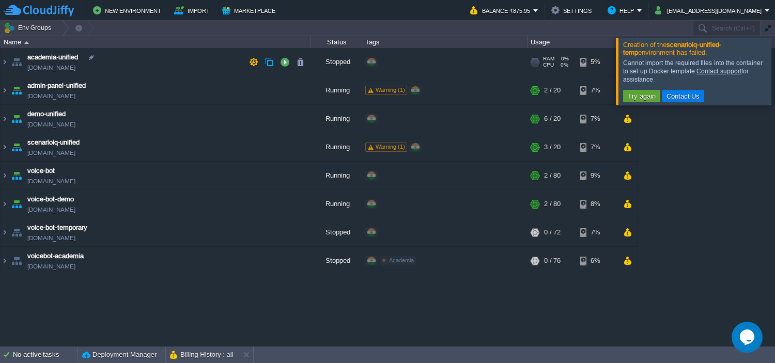
click at [75, 69] on link "[DOMAIN_NAME]" at bounding box center [51, 68] width 48 height 10
click at [4, 86] on img at bounding box center [5, 90] width 8 height 28
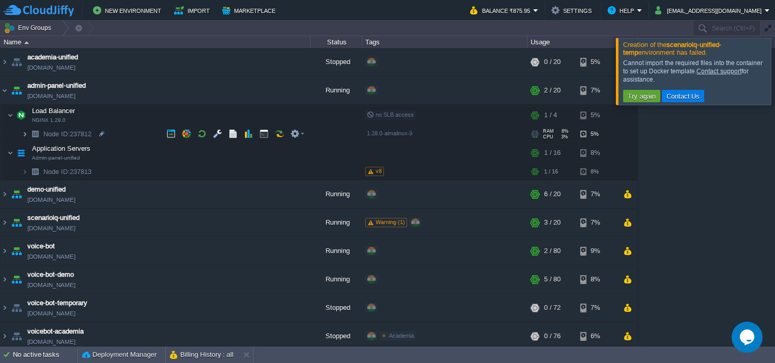
click at [25, 135] on img at bounding box center [25, 134] width 6 height 16
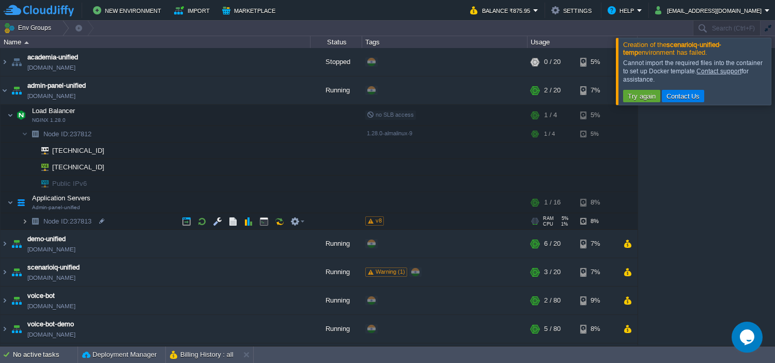
click at [23, 221] on img at bounding box center [25, 221] width 6 height 16
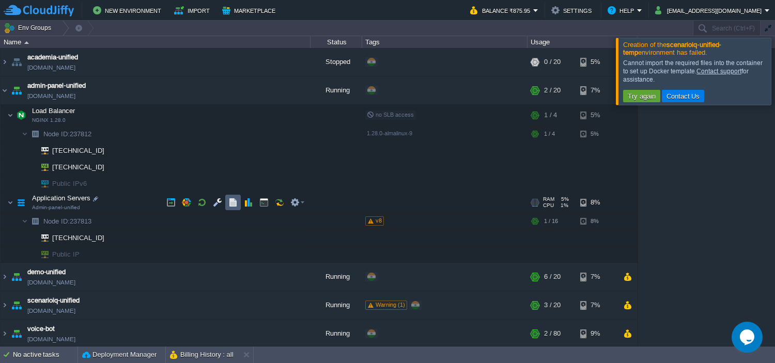
click at [231, 200] on button "button" at bounding box center [232, 202] width 9 height 9
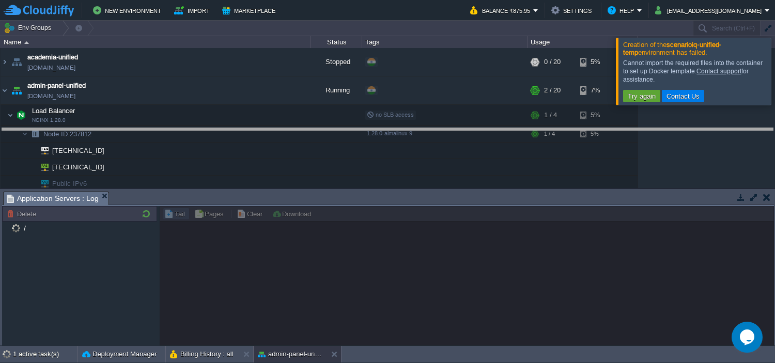
drag, startPoint x: 278, startPoint y: 200, endPoint x: 295, endPoint y: 120, distance: 81.8
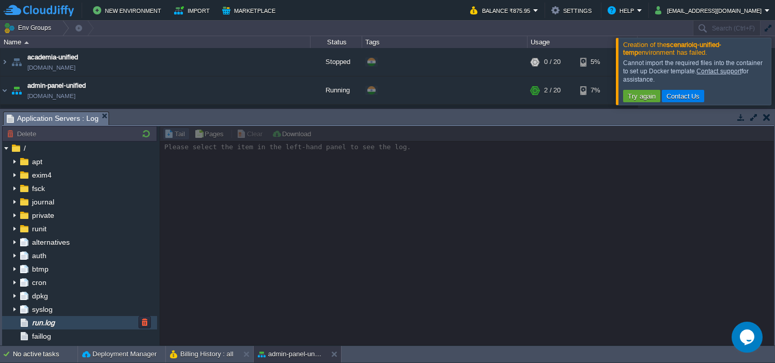
click at [56, 326] on span "run.log" at bounding box center [43, 322] width 26 height 9
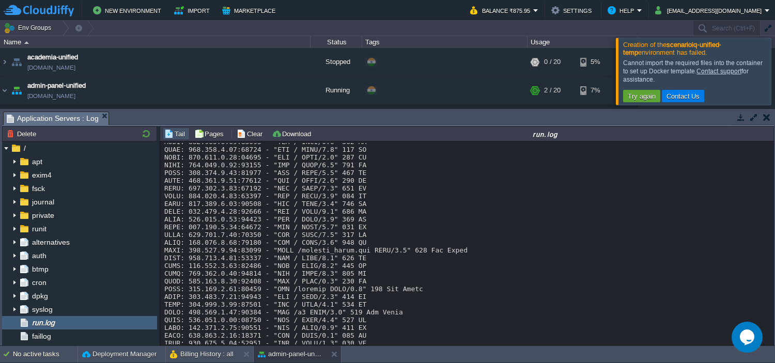
scroll to position [6358, 0]
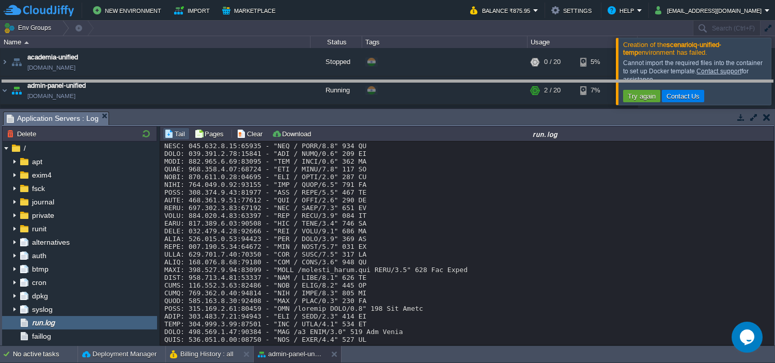
drag, startPoint x: 431, startPoint y: 114, endPoint x: 434, endPoint y: 54, distance: 60.0
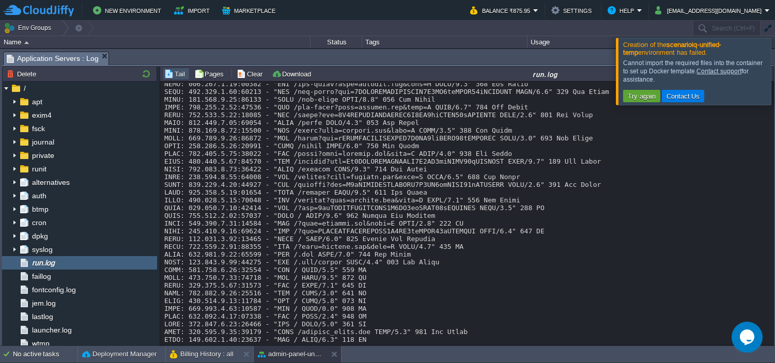
scroll to position [6128, 0]
